Goal: Task Accomplishment & Management: Manage account settings

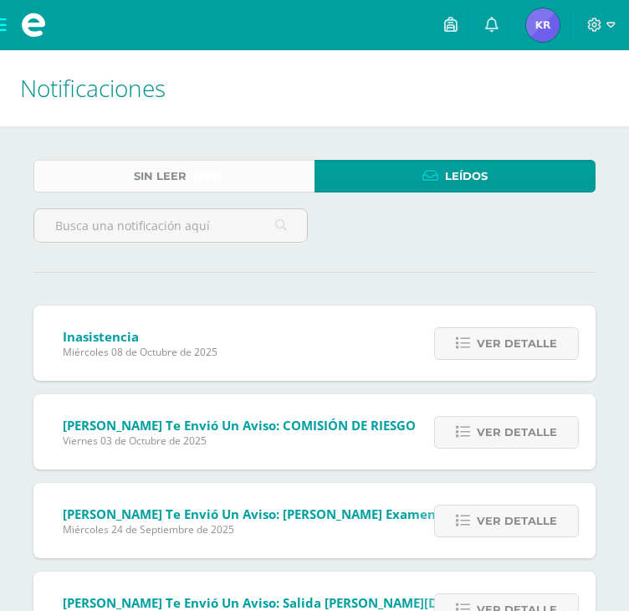
click at [264, 166] on link "Sin leer (252)" at bounding box center [173, 176] width 281 height 33
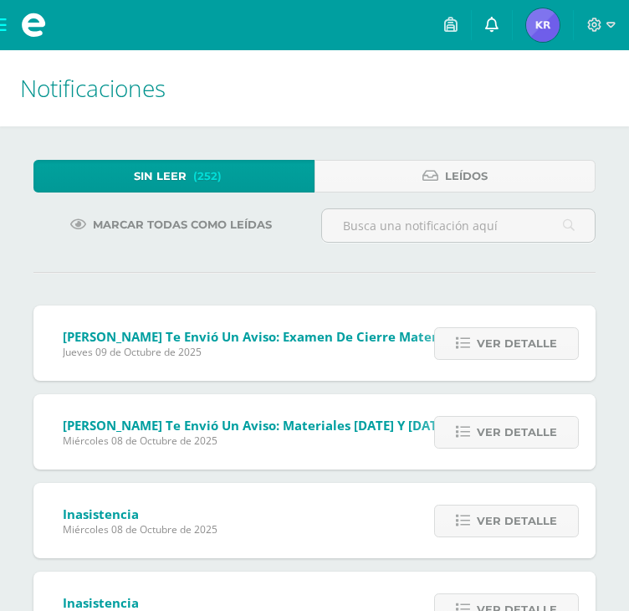
click at [501, 18] on link at bounding box center [492, 25] width 40 height 50
